Goal: Check status: Check status

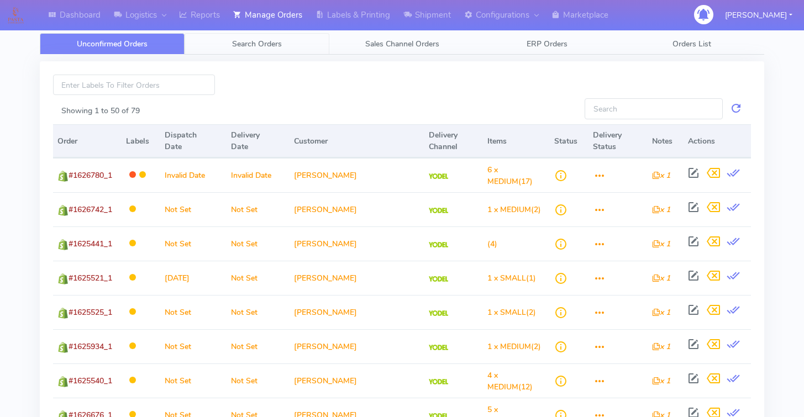
click at [252, 51] on link "Search Orders" at bounding box center [256, 44] width 145 height 22
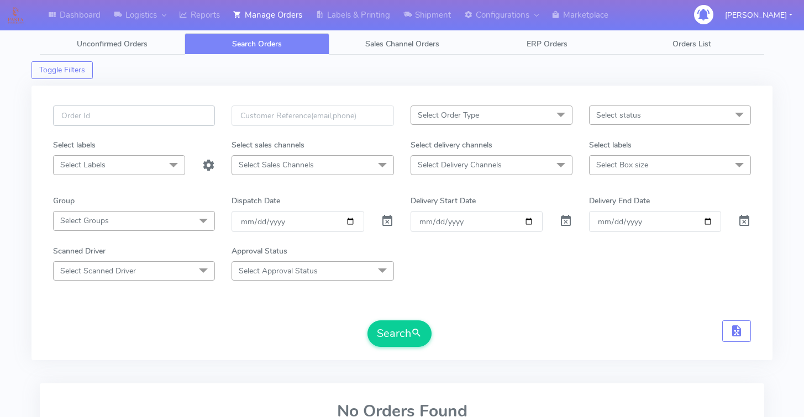
drag, startPoint x: 182, startPoint y: 113, endPoint x: 223, endPoint y: 121, distance: 41.1
click at [182, 113] on input "text" at bounding box center [134, 116] width 162 height 20
paste input "1617131A"
type input "1617131A"
click at [394, 220] on div at bounding box center [387, 221] width 30 height 20
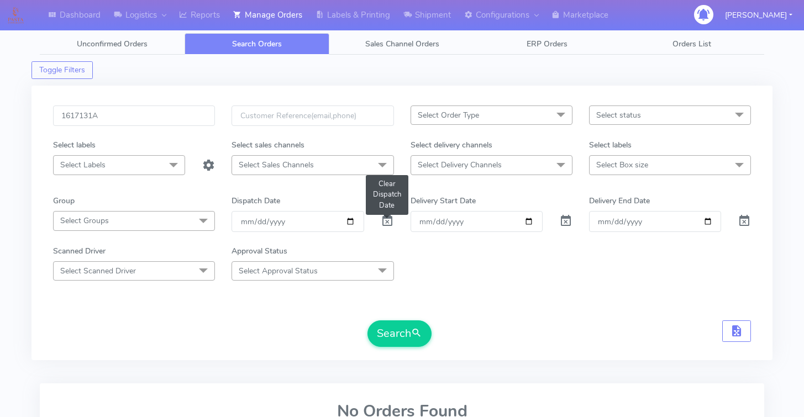
click at [388, 219] on span at bounding box center [387, 223] width 13 height 10
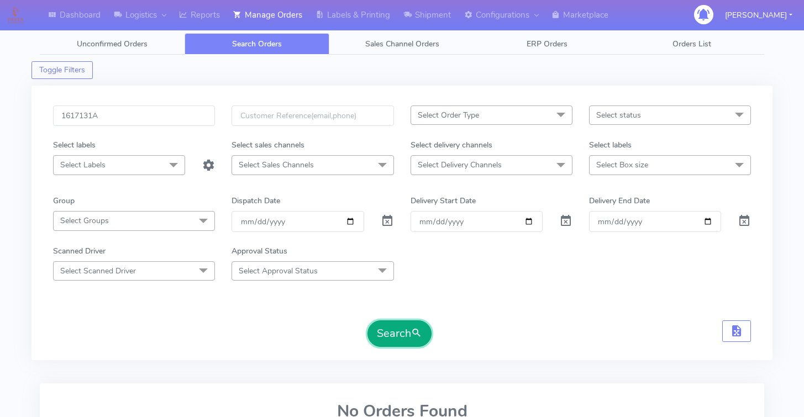
click at [399, 323] on button "Search" at bounding box center [399, 333] width 64 height 27
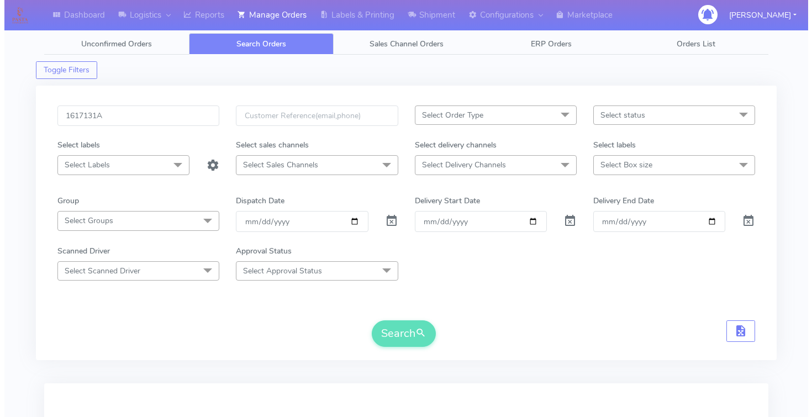
scroll to position [154, 0]
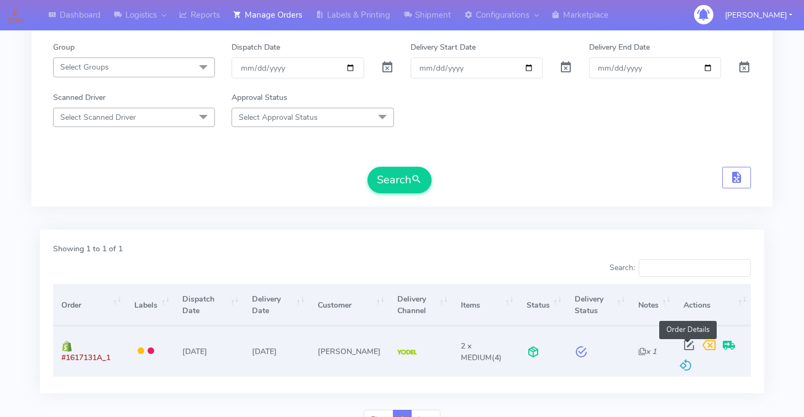
click at [689, 344] on span at bounding box center [689, 347] width 20 height 10
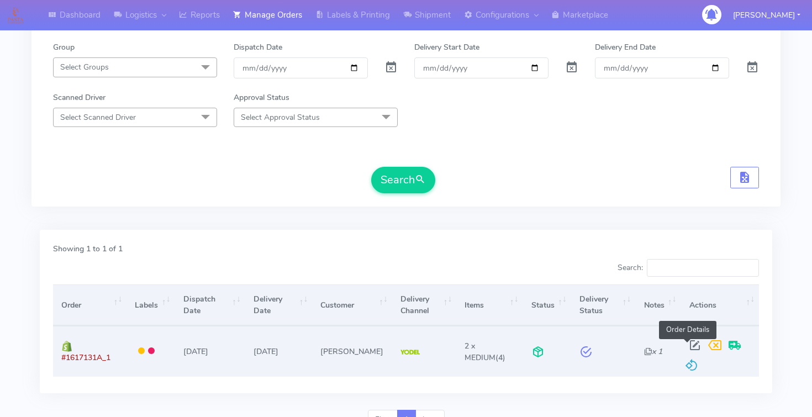
select select "5"
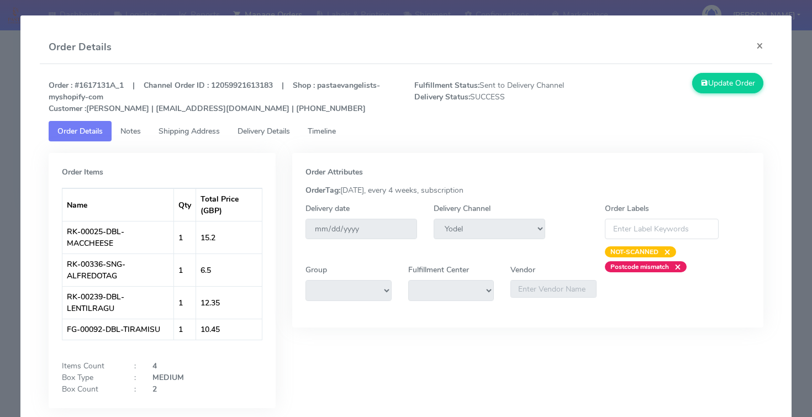
click at [238, 131] on link "Delivery Details" at bounding box center [264, 131] width 70 height 20
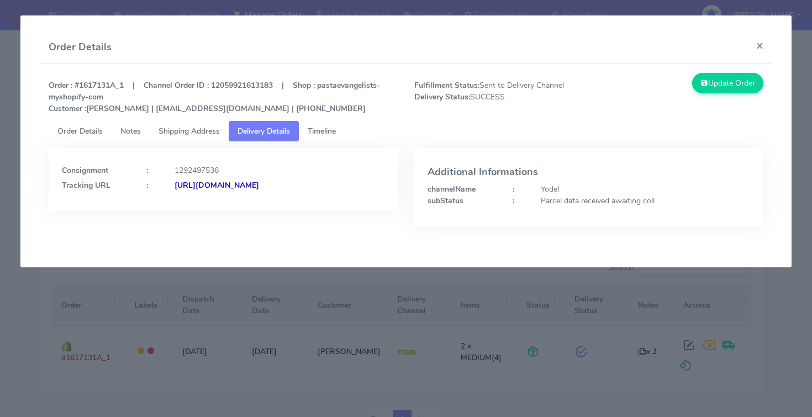
click at [330, 134] on span "Timeline" at bounding box center [322, 131] width 28 height 10
